Goal: Find specific page/section: Find specific page/section

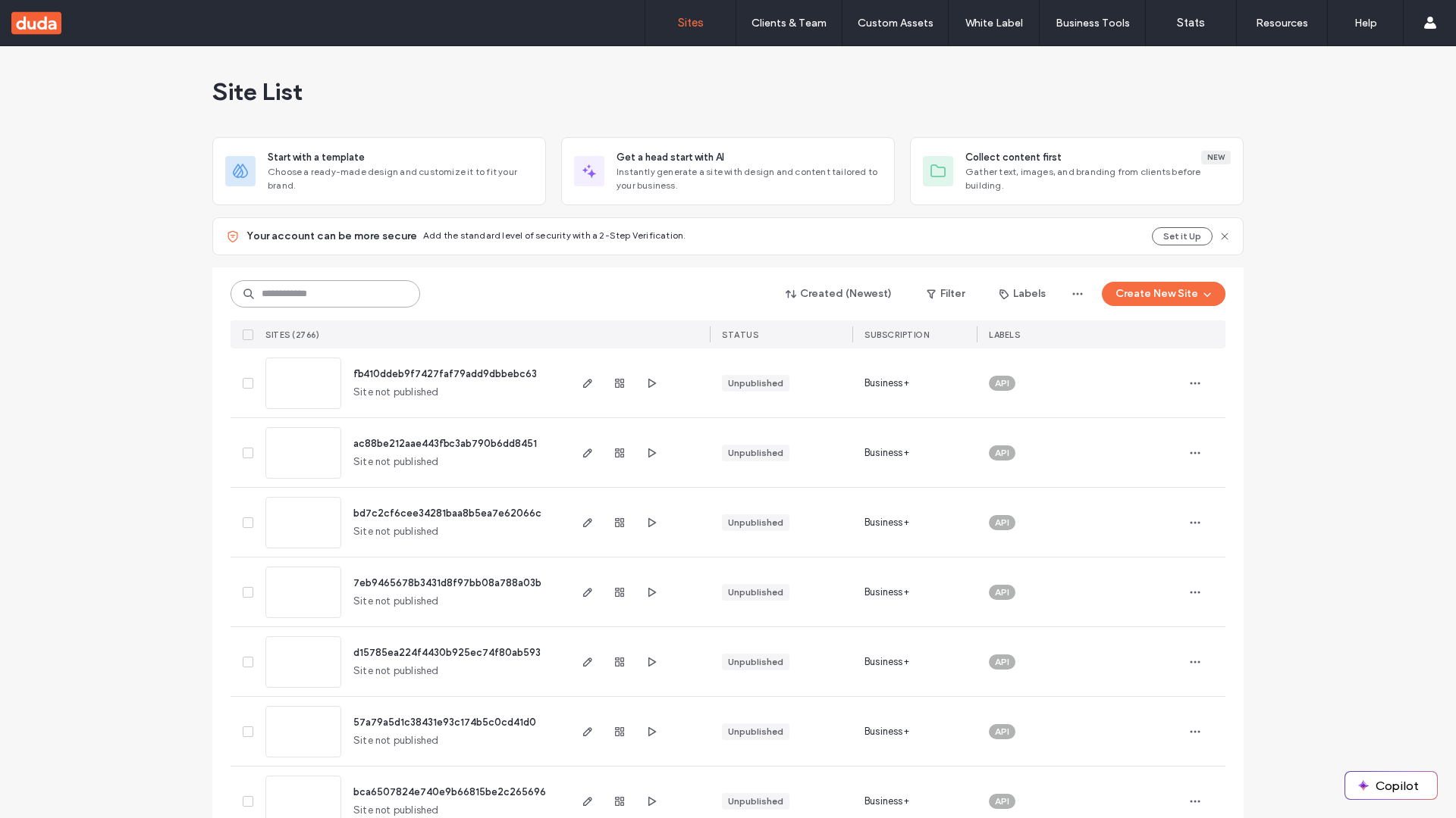
click at [326, 294] on input at bounding box center [325, 293] width 189 height 27
type input "**********"
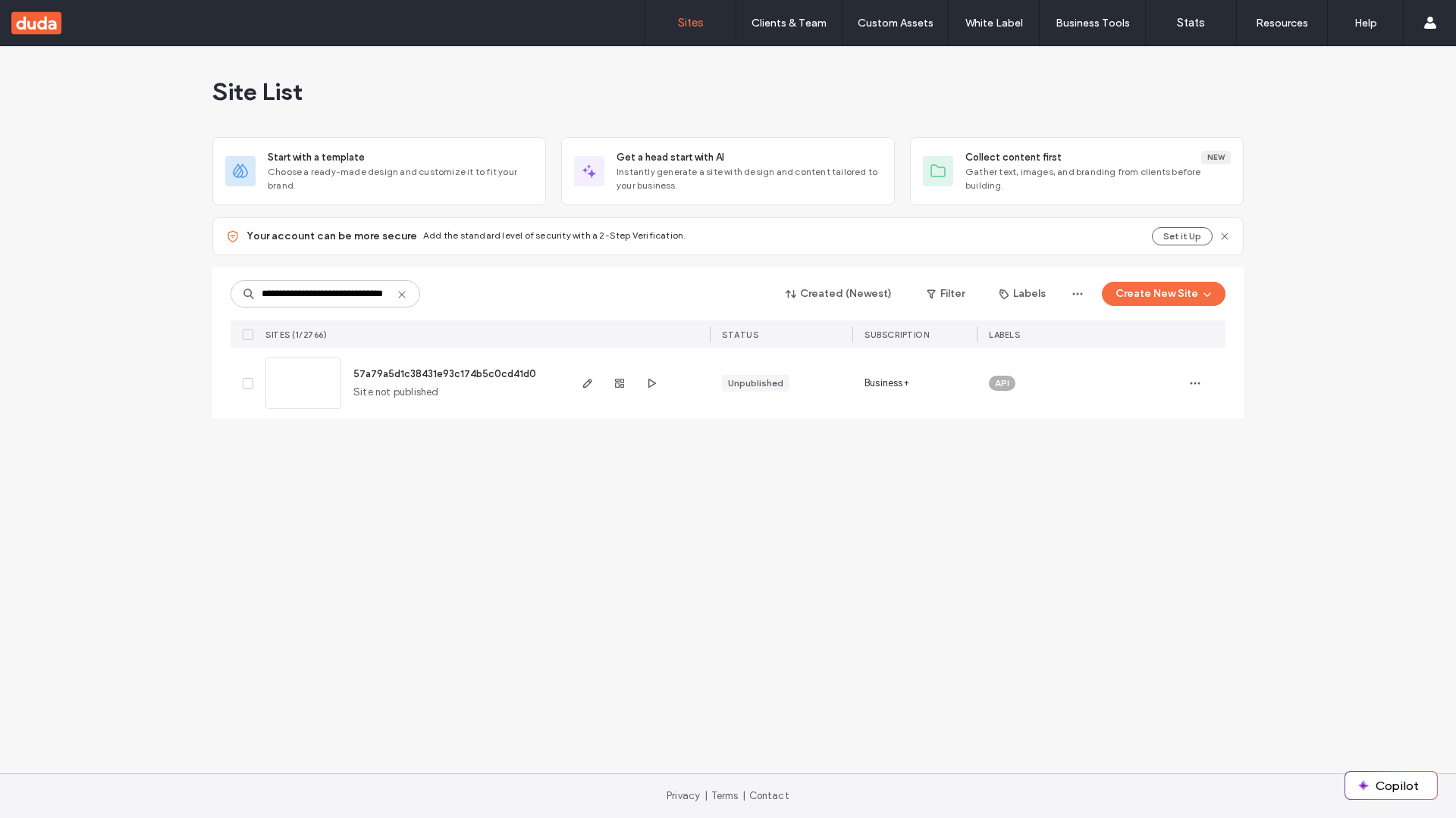
click at [446, 373] on span "57a79a5d1c38431e93c174b5c0cd41d0" at bounding box center [444, 374] width 183 height 12
